Goal: Information Seeking & Learning: Learn about a topic

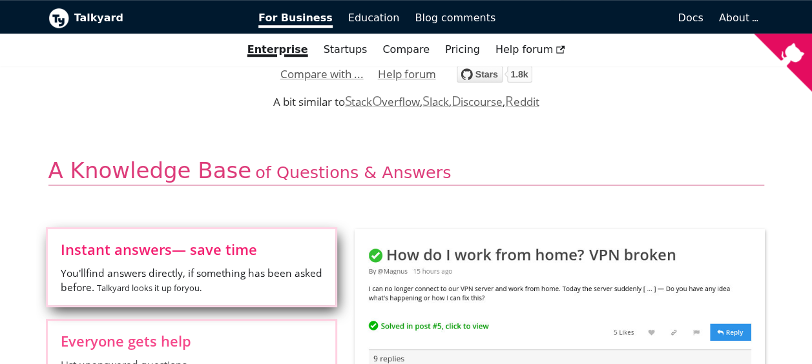
scroll to position [517, 0]
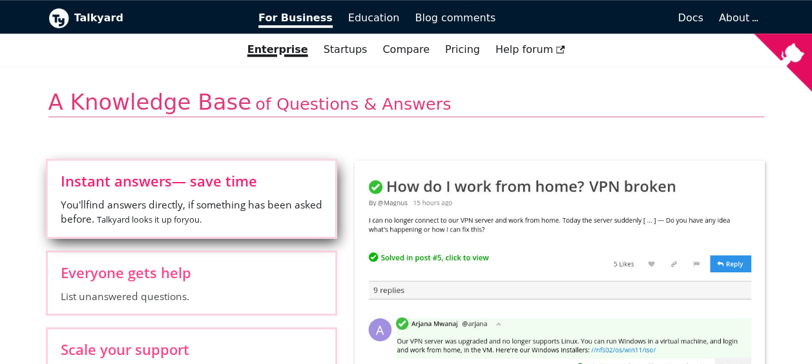
click at [163, 198] on span "You'll find answers directly, if something has been asked before. Talkyard look…" at bounding box center [192, 213] width 262 height 30
click at [0, 0] on input "Instant answers — save time You'll find answers directly, if something has been…" at bounding box center [0, 0] width 0 height 0
click at [143, 179] on span "Instant answers — save time" at bounding box center [192, 181] width 262 height 14
click at [0, 0] on input "Instant answers — save time You'll find answers directly, if something has been…" at bounding box center [0, 0] width 0 height 0
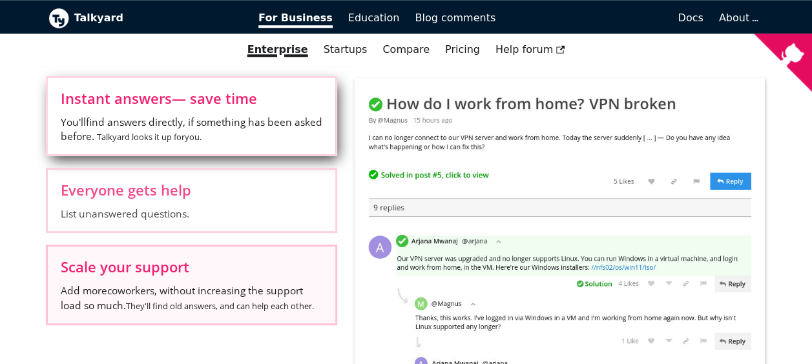
scroll to position [582, 0]
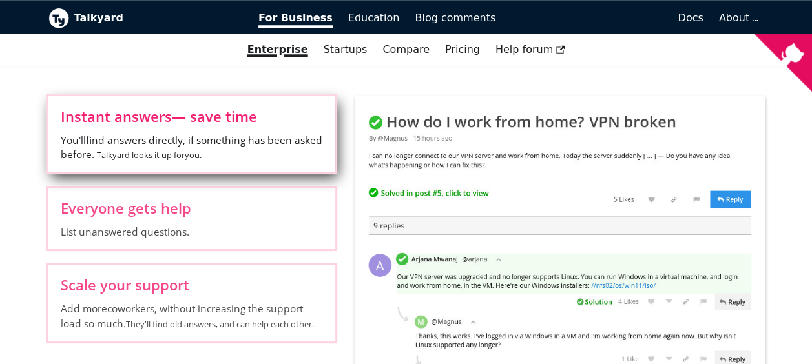
click at [150, 127] on label "Instant answers — save time You'll find answers directly, if something has been…" at bounding box center [192, 134] width 288 height 76
click at [0, 0] on input "Instant answers — save time You'll find answers directly, if something has been…" at bounding box center [0, 0] width 0 height 0
click at [150, 127] on label "Instant answers — save time You'll find answers directly, if something has been…" at bounding box center [192, 134] width 288 height 76
click at [0, 0] on input "Instant answers — save time You'll find answers directly, if something has been…" at bounding box center [0, 0] width 0 height 0
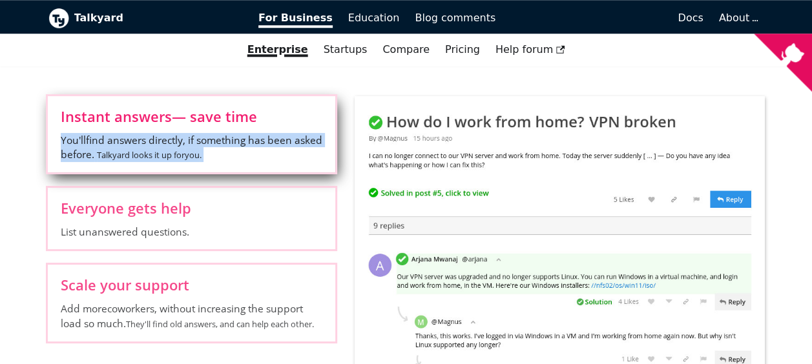
click at [150, 127] on label "Instant answers — save time You'll find answers directly, if something has been…" at bounding box center [192, 134] width 288 height 76
click at [0, 0] on input "Instant answers — save time You'll find answers directly, if something has been…" at bounding box center [0, 0] width 0 height 0
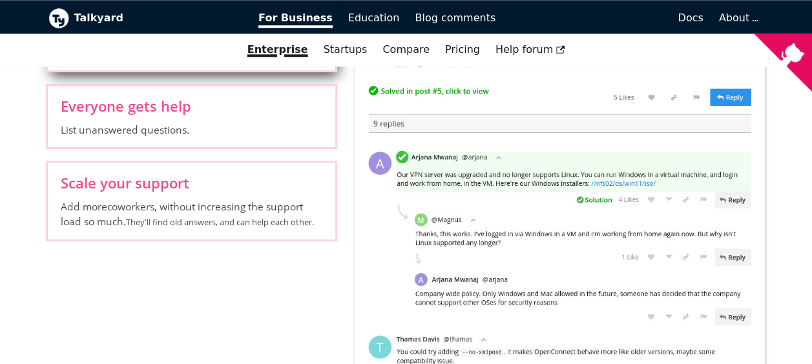
scroll to position [775, 0]
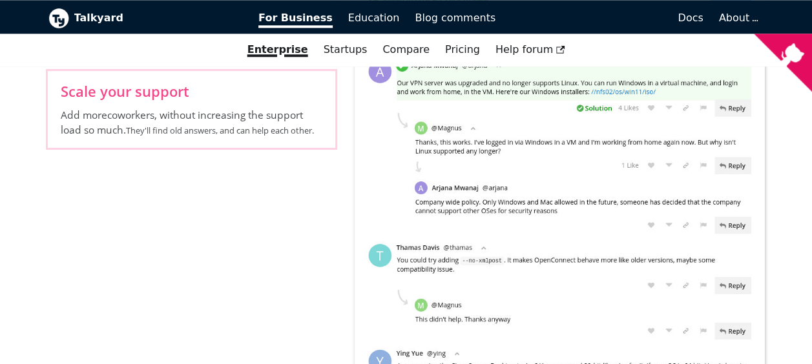
click at [121, 269] on form "Instant answers — save time You'll find answers directly, if something has been…" at bounding box center [406, 148] width 737 height 492
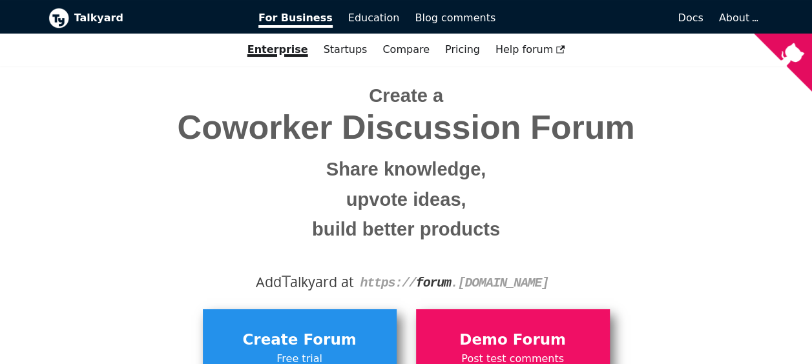
scroll to position [0, 0]
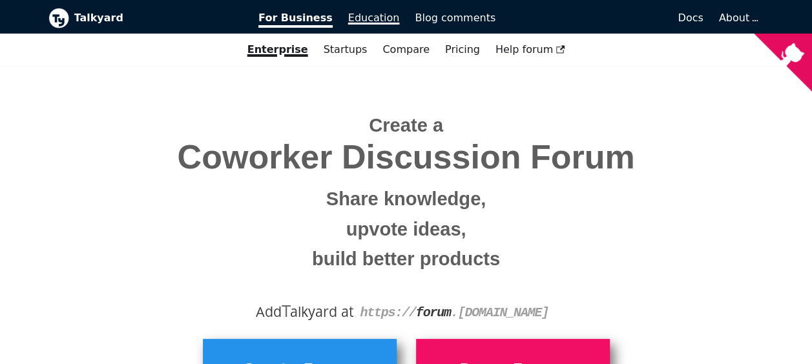
click at [365, 16] on span "Education" at bounding box center [374, 18] width 52 height 12
